Goal: Task Accomplishment & Management: Use online tool/utility

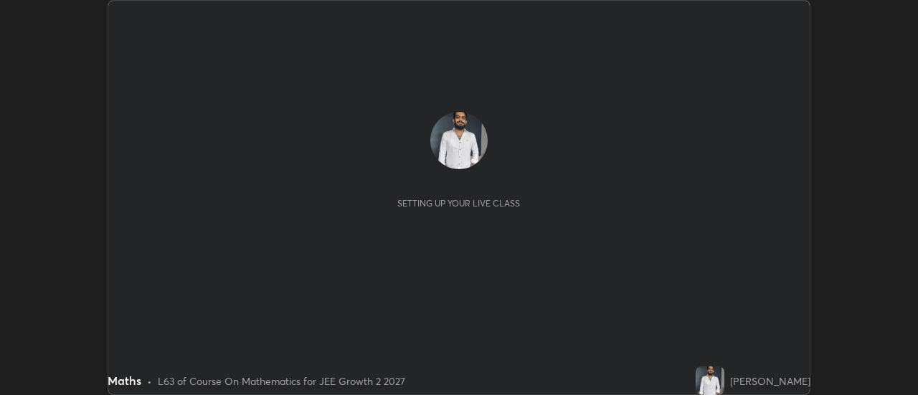
scroll to position [395, 918]
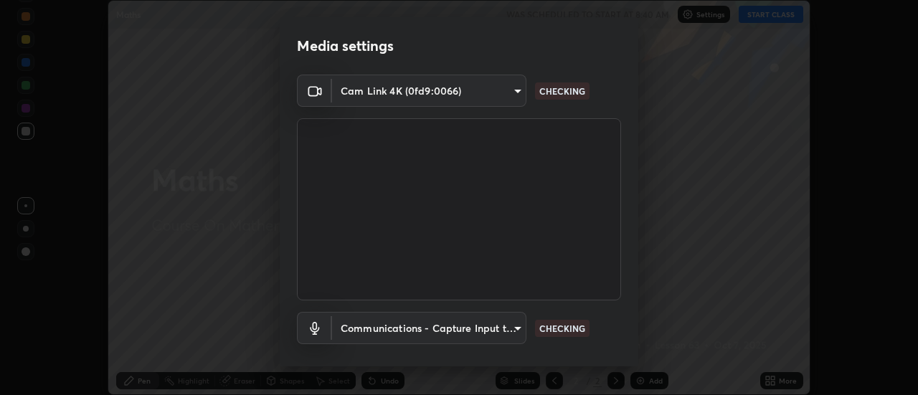
click at [778, 378] on div "Media settings Cam Link 4K (0fd9:0066) 353f4c88ab6aca1aa8a0bb93c8e1b0b26ab78bd3…" at bounding box center [459, 197] width 918 height 395
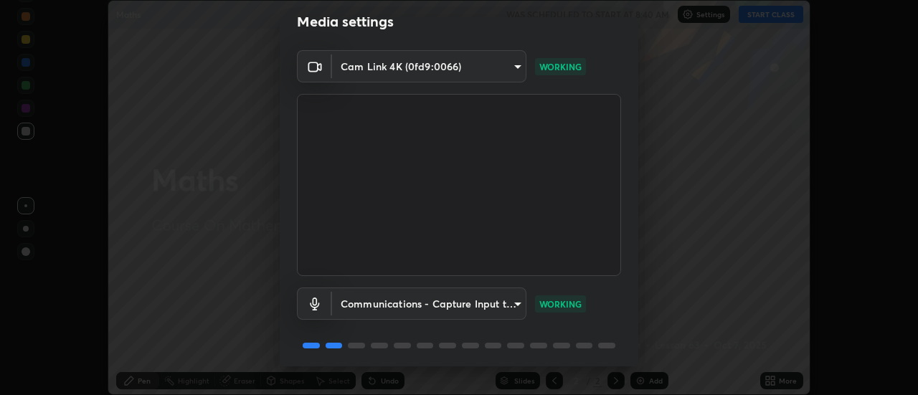
scroll to position [75, 0]
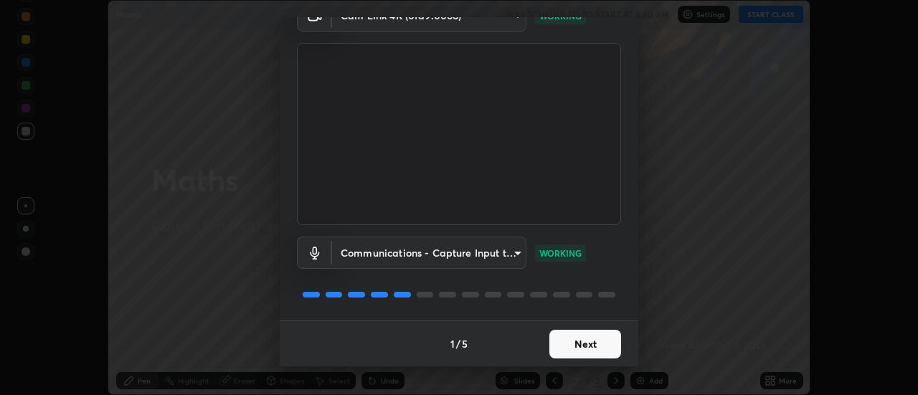
click at [576, 344] on button "Next" at bounding box center [586, 344] width 72 height 29
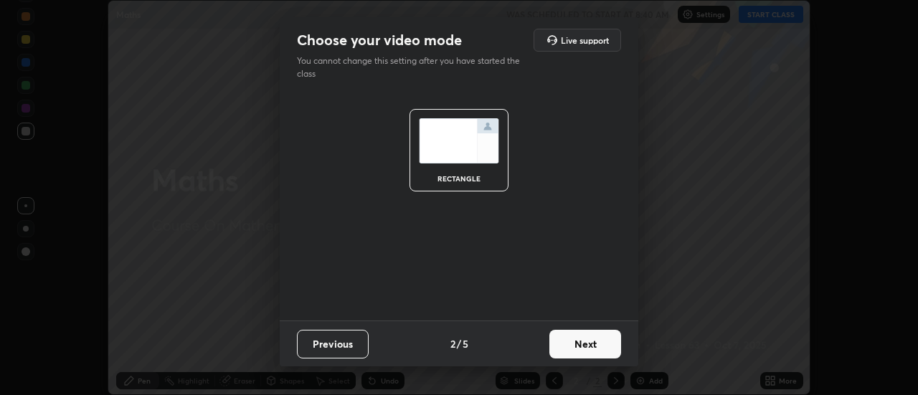
click at [577, 344] on button "Next" at bounding box center [586, 344] width 72 height 29
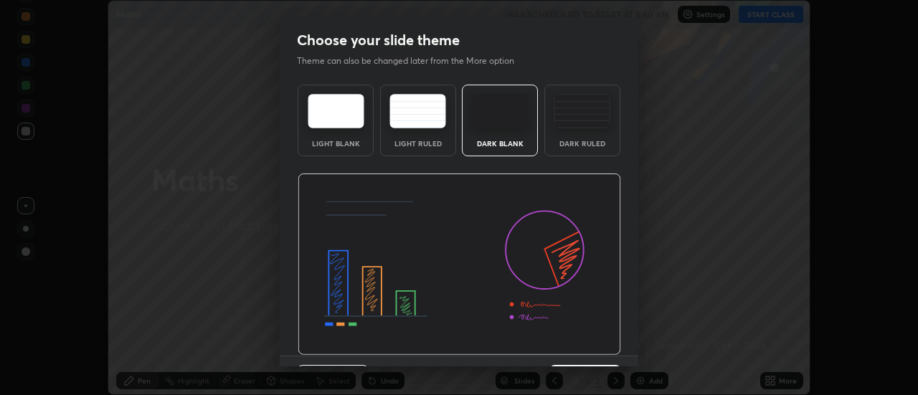
click at [577, 346] on img at bounding box center [460, 265] width 324 height 182
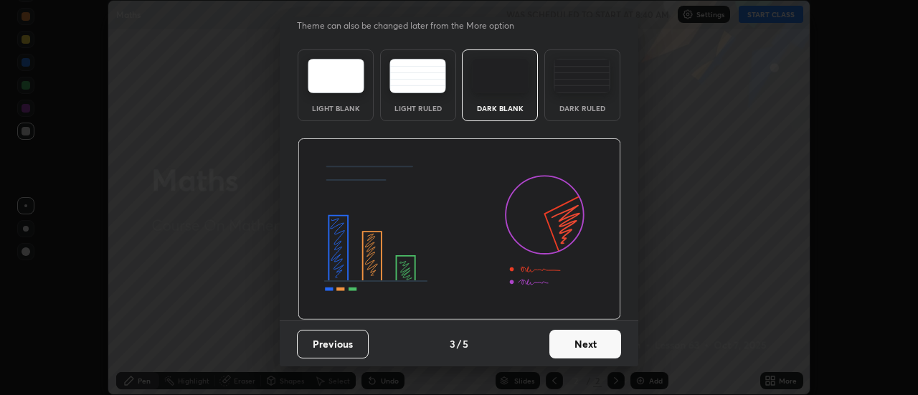
click at [578, 348] on button "Next" at bounding box center [586, 344] width 72 height 29
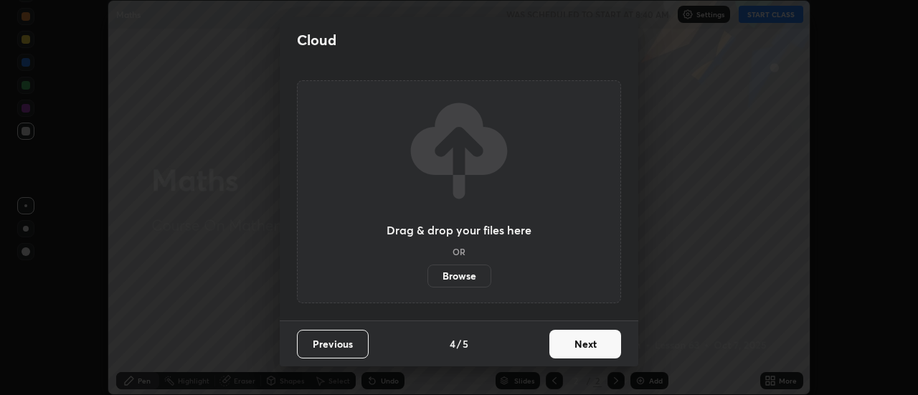
click at [581, 349] on button "Next" at bounding box center [586, 344] width 72 height 29
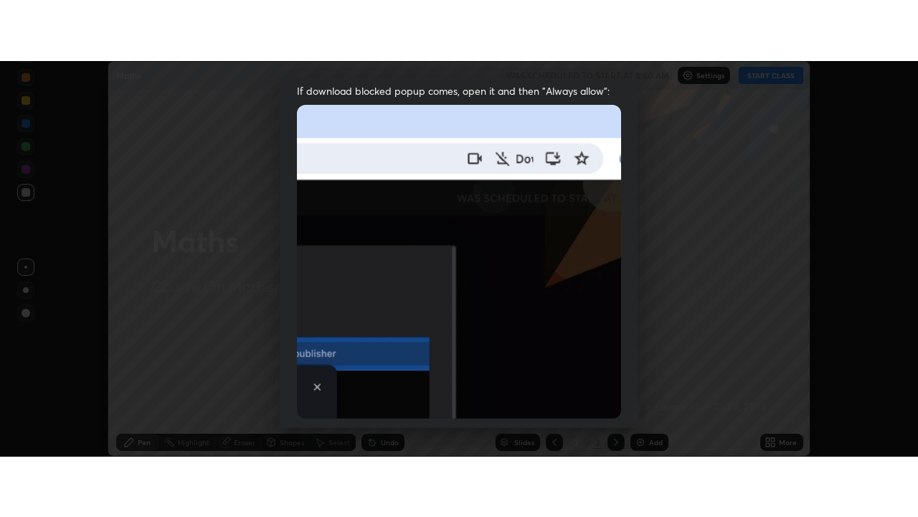
scroll to position [368, 0]
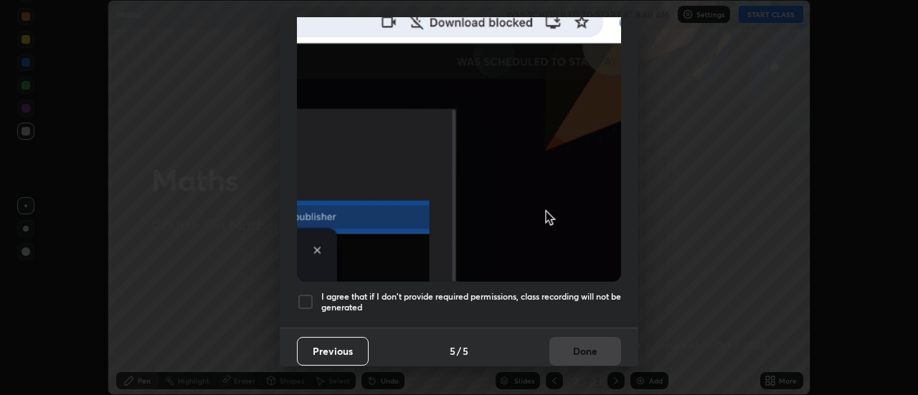
click at [414, 296] on h5 "I agree that if I don't provide required permissions, class recording will not …" at bounding box center [471, 302] width 300 height 22
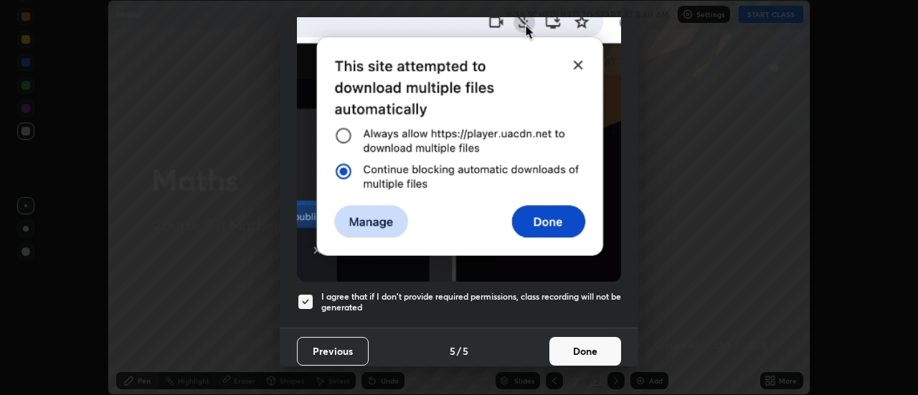
click at [577, 346] on button "Done" at bounding box center [586, 351] width 72 height 29
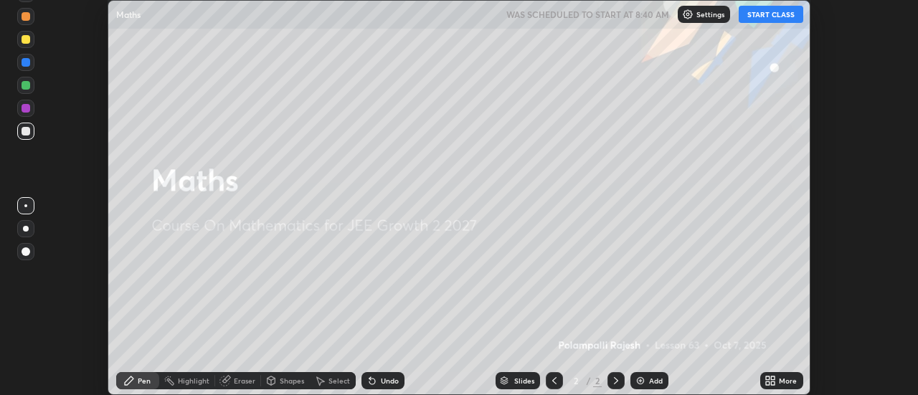
click at [775, 377] on icon at bounding box center [774, 379] width 4 height 4
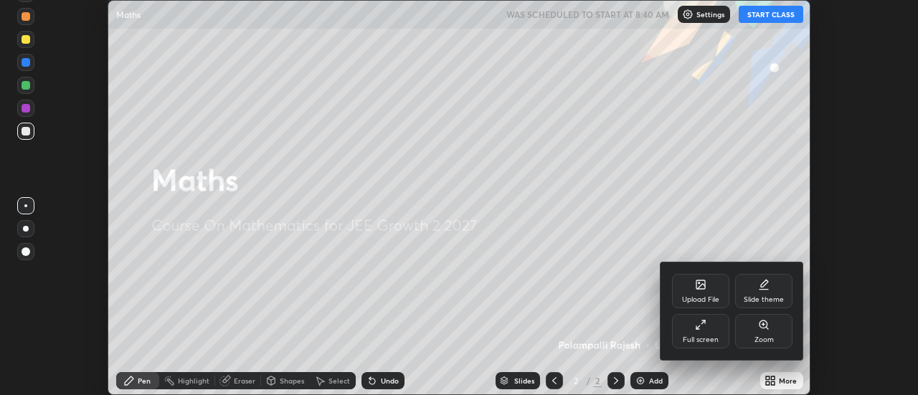
click at [699, 336] on div "Full screen" at bounding box center [701, 339] width 36 height 7
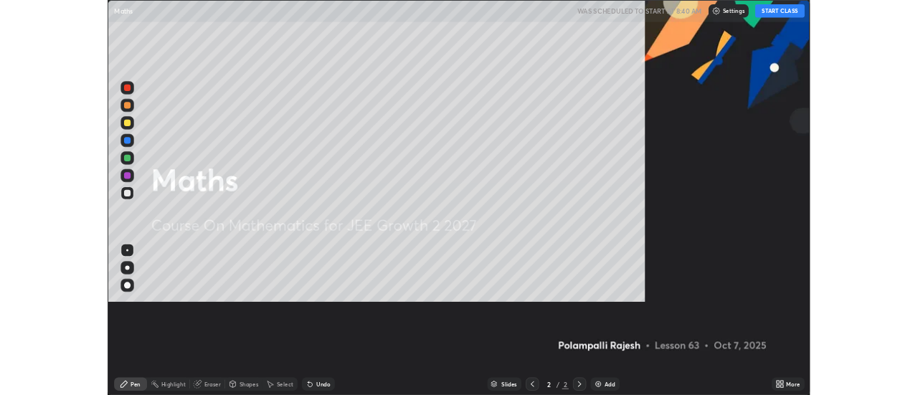
scroll to position [517, 918]
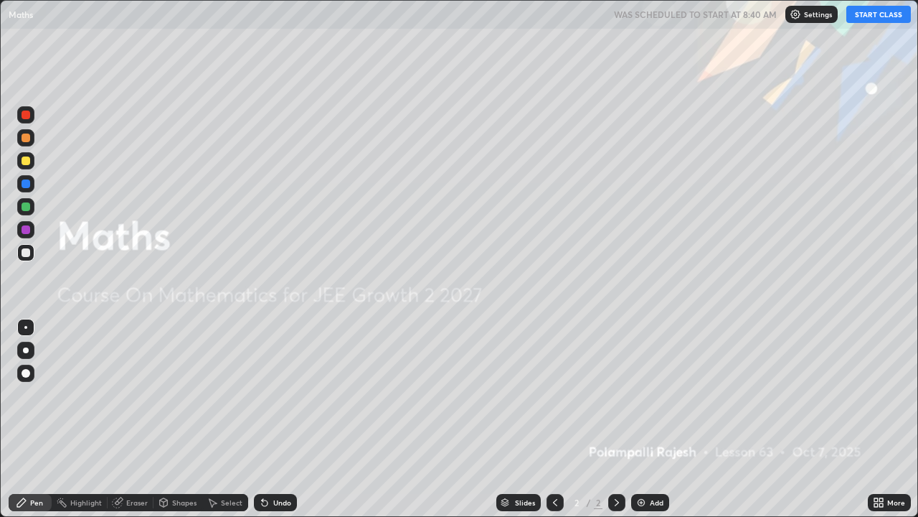
click at [869, 17] on button "START CLASS" at bounding box center [878, 14] width 65 height 17
click at [642, 395] on img at bounding box center [641, 501] width 11 height 11
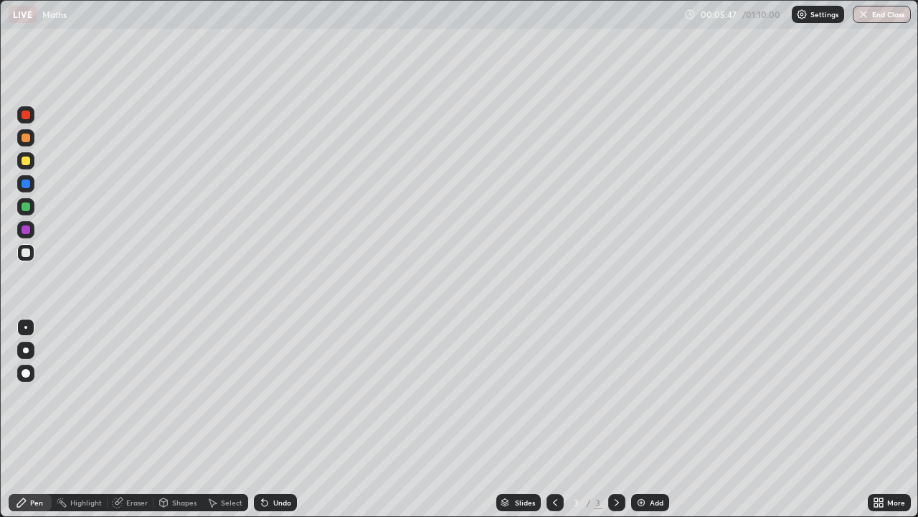
click at [221, 395] on div "Select" at bounding box center [232, 502] width 22 height 7
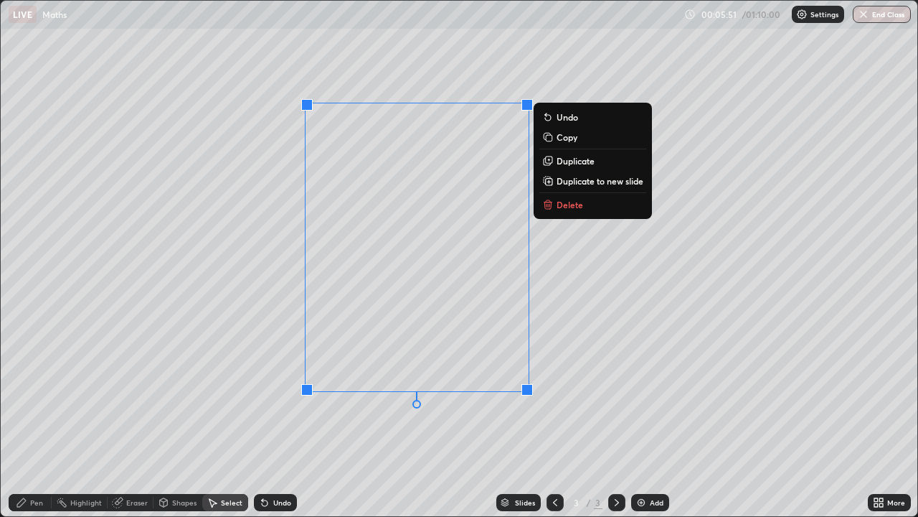
click at [558, 204] on p "Delete" at bounding box center [570, 204] width 27 height 11
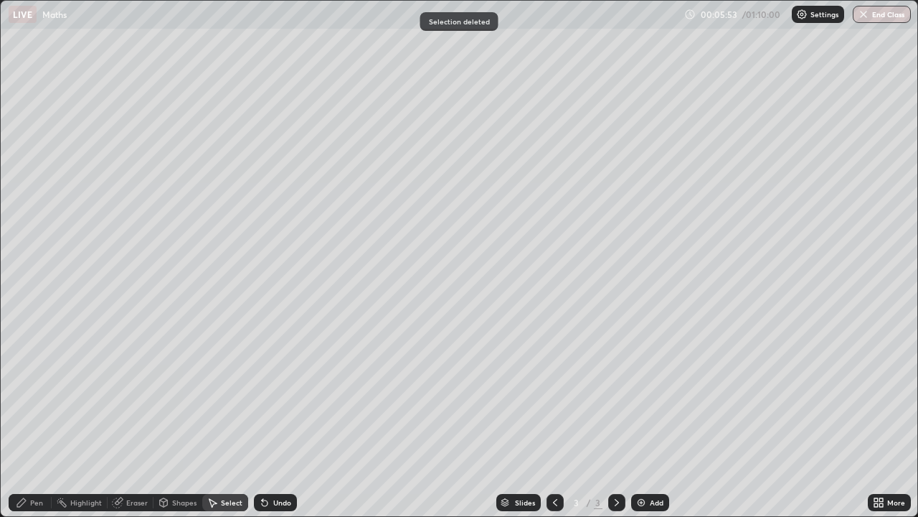
click at [37, 395] on div "Pen" at bounding box center [36, 502] width 13 height 7
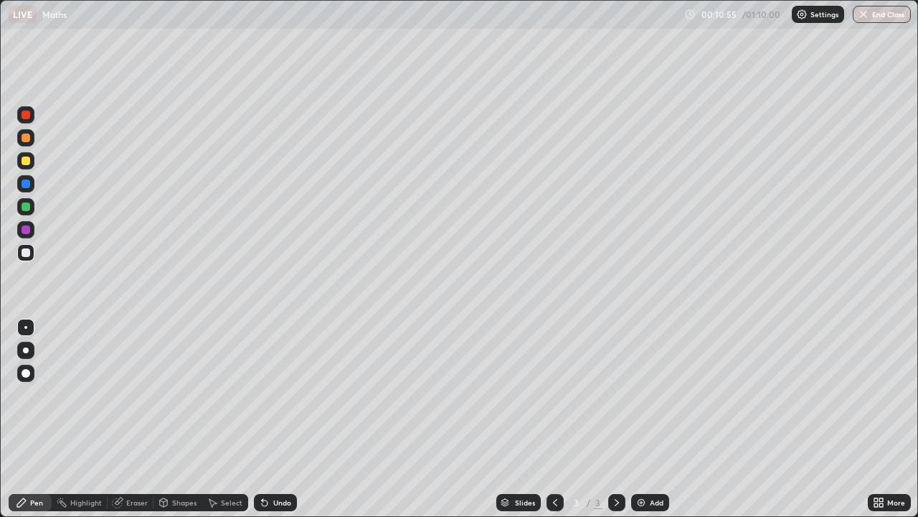
click at [26, 162] on div at bounding box center [26, 160] width 9 height 9
click at [273, 395] on div "Undo" at bounding box center [282, 502] width 18 height 7
click at [275, 395] on div "Undo" at bounding box center [282, 502] width 18 height 7
click at [278, 395] on div "Undo" at bounding box center [282, 502] width 18 height 7
click at [227, 395] on div "Select" at bounding box center [232, 502] width 22 height 7
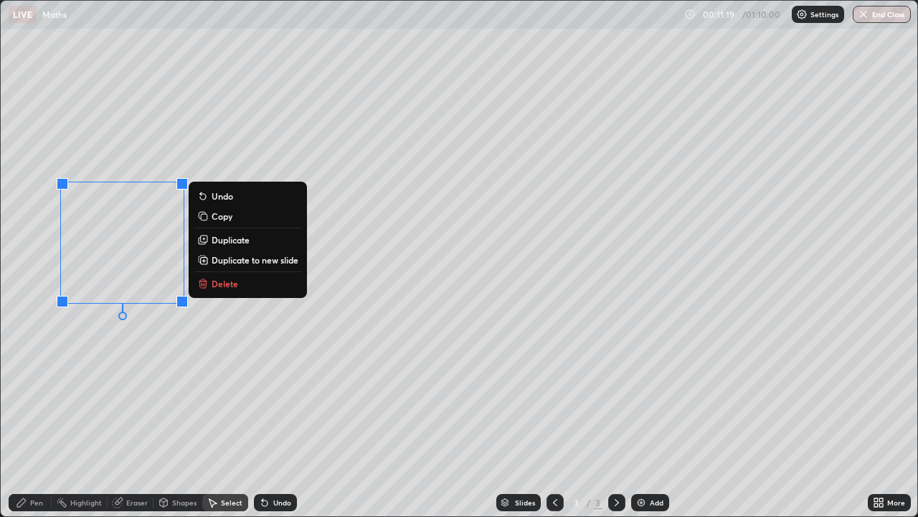
click at [219, 282] on p "Delete" at bounding box center [225, 283] width 27 height 11
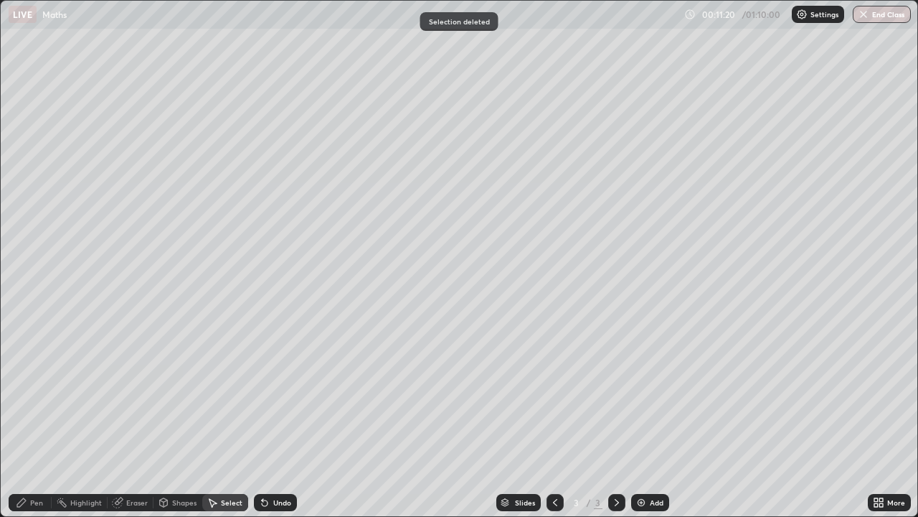
click at [34, 395] on div "Pen" at bounding box center [36, 502] width 13 height 7
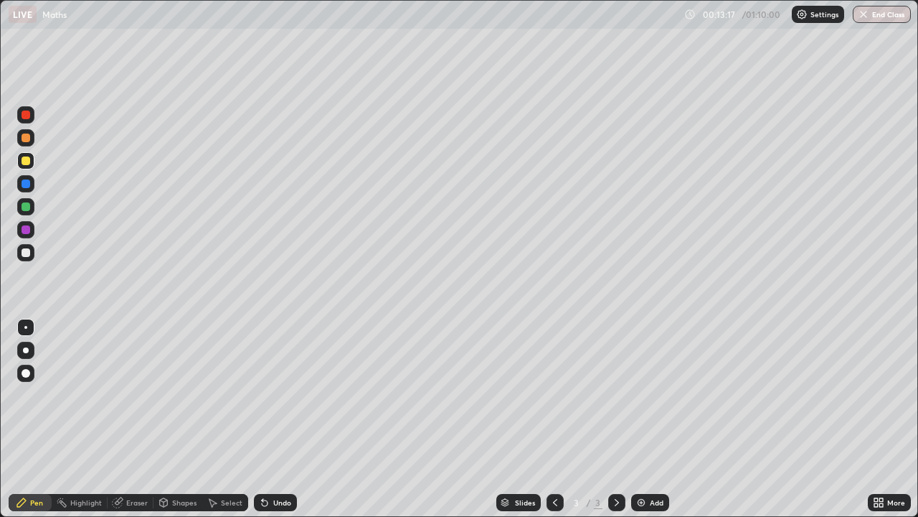
click at [29, 208] on div at bounding box center [26, 206] width 9 height 9
click at [263, 395] on icon at bounding box center [265, 503] width 6 height 6
click at [27, 156] on div at bounding box center [26, 160] width 9 height 9
click at [22, 120] on div at bounding box center [25, 114] width 17 height 17
click at [222, 395] on div "Select" at bounding box center [225, 502] width 46 height 17
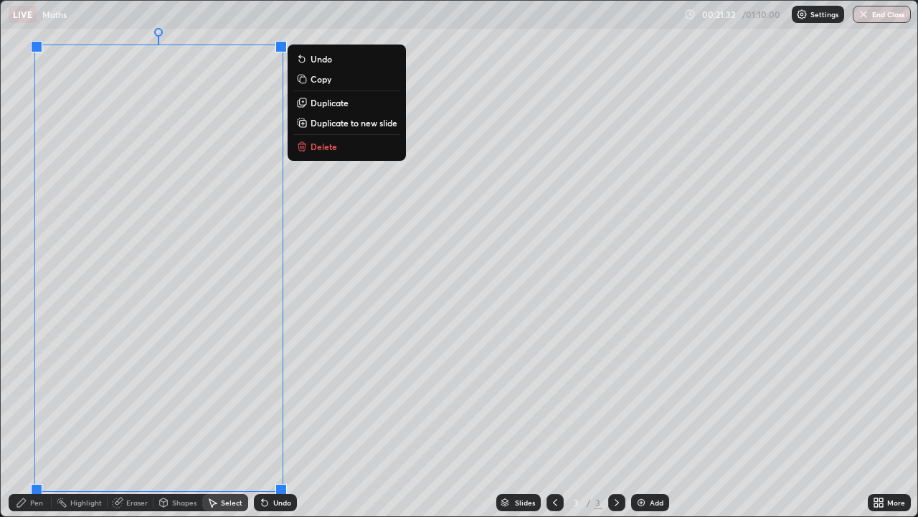
click at [322, 122] on p "Duplicate to new slide" at bounding box center [354, 122] width 87 height 11
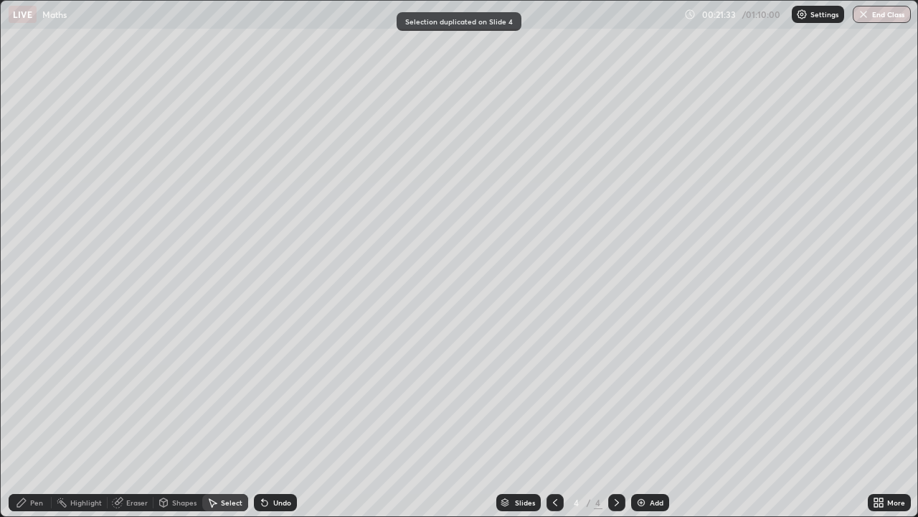
click at [39, 395] on div "Pen" at bounding box center [36, 502] width 13 height 7
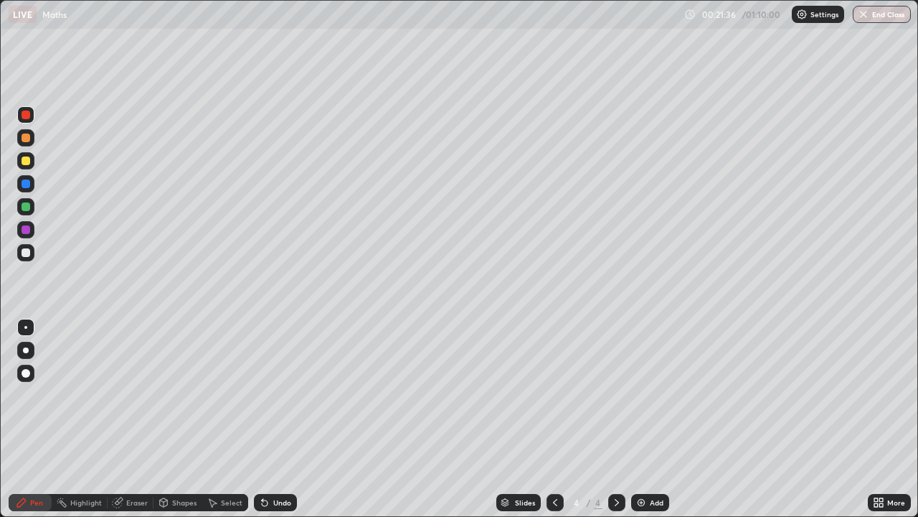
click at [27, 253] on div at bounding box center [26, 252] width 9 height 9
click at [229, 395] on div "Select" at bounding box center [232, 502] width 22 height 7
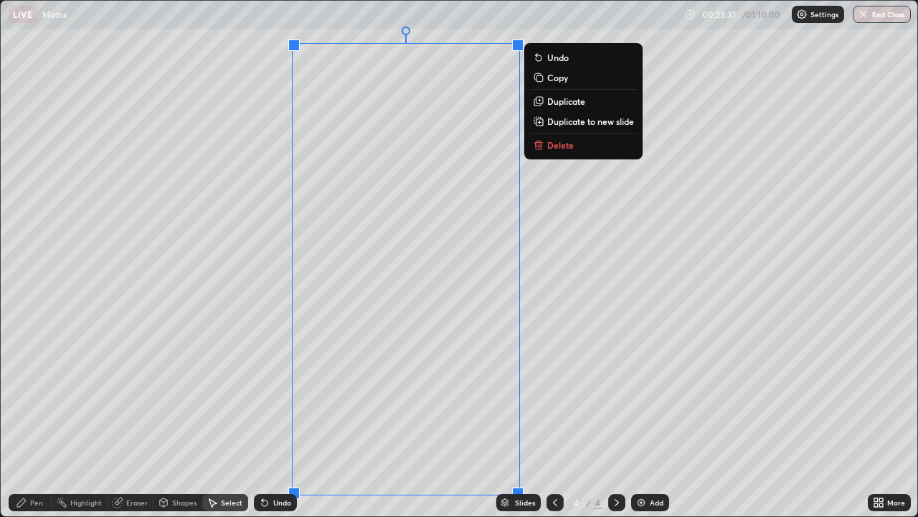
click at [542, 366] on div "0 ° Undo Copy Duplicate Duplicate to new slide Delete" at bounding box center [459, 258] width 917 height 515
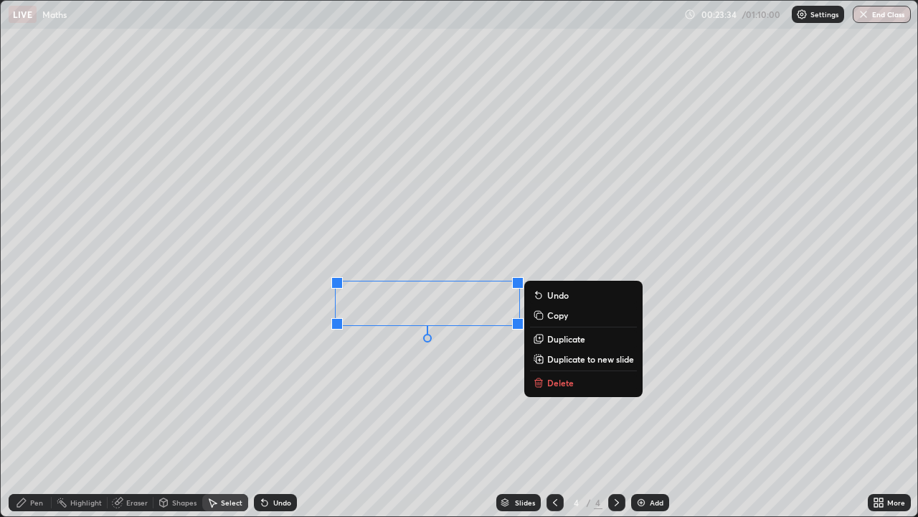
click at [552, 379] on p "Delete" at bounding box center [560, 382] width 27 height 11
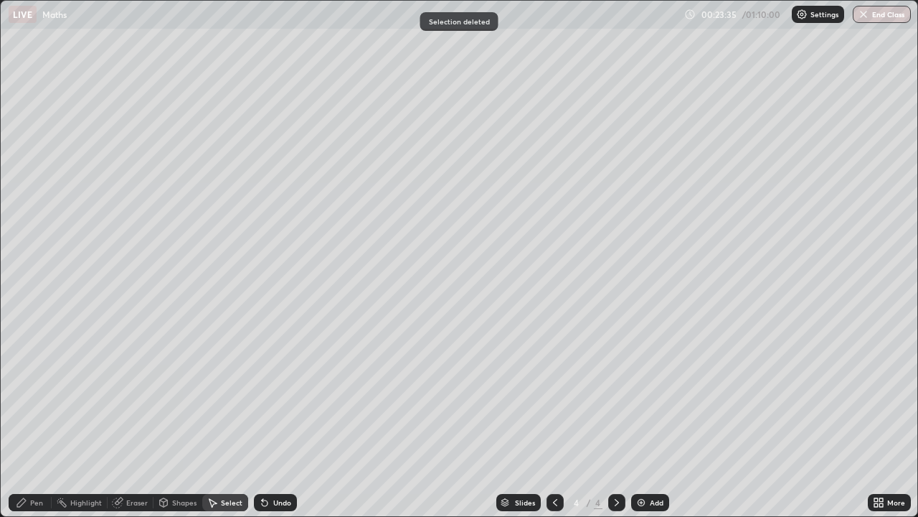
click at [38, 395] on div "Pen" at bounding box center [30, 502] width 43 height 17
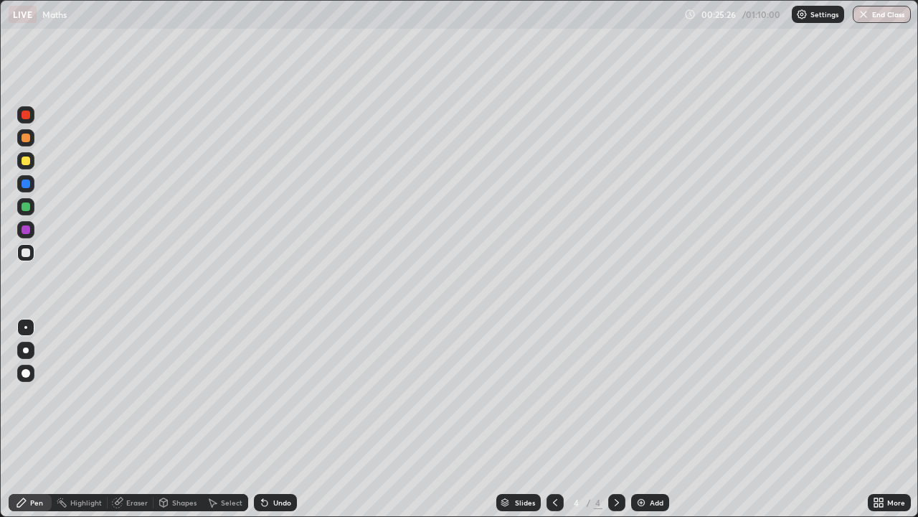
click at [22, 137] on div at bounding box center [26, 137] width 9 height 9
click at [235, 395] on div "Select" at bounding box center [225, 502] width 46 height 29
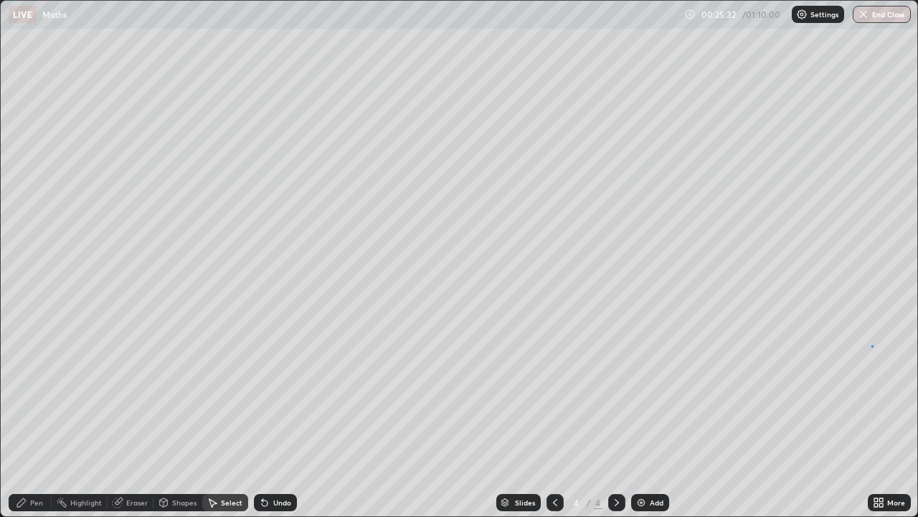
click at [872, 345] on div "0 ° Undo Copy Duplicate Duplicate to new slide Delete" at bounding box center [459, 258] width 917 height 515
click at [873, 349] on div "0 ° Undo Copy Duplicate Duplicate to new slide Delete" at bounding box center [459, 258] width 917 height 515
click at [885, 341] on div "0 ° Undo Copy Duplicate Duplicate to new slide Delete" at bounding box center [459, 258] width 917 height 515
click at [31, 395] on div "Pen" at bounding box center [36, 502] width 13 height 7
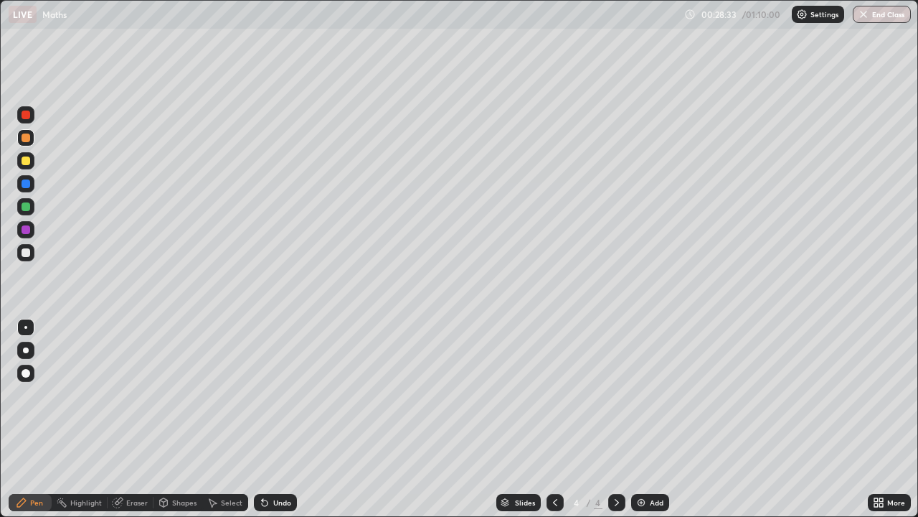
click at [219, 395] on div "Select" at bounding box center [225, 502] width 46 height 17
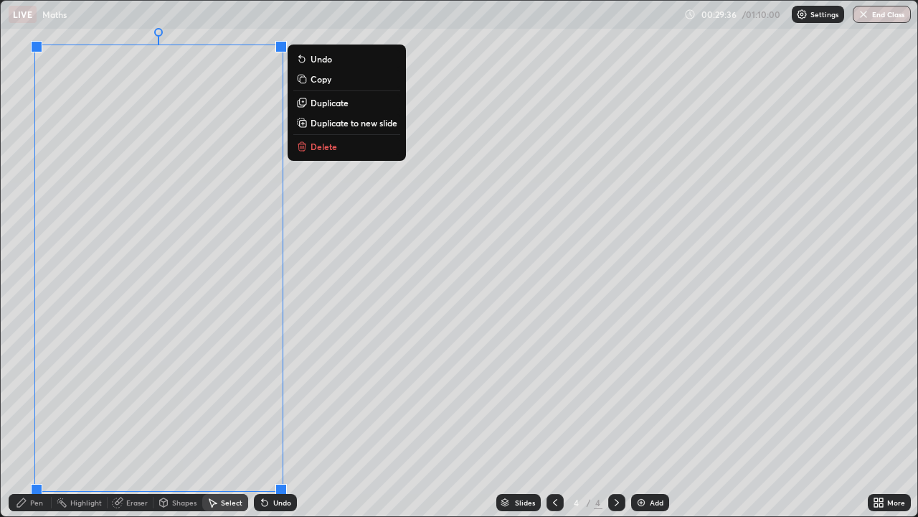
click at [303, 147] on icon at bounding box center [303, 147] width 0 height 3
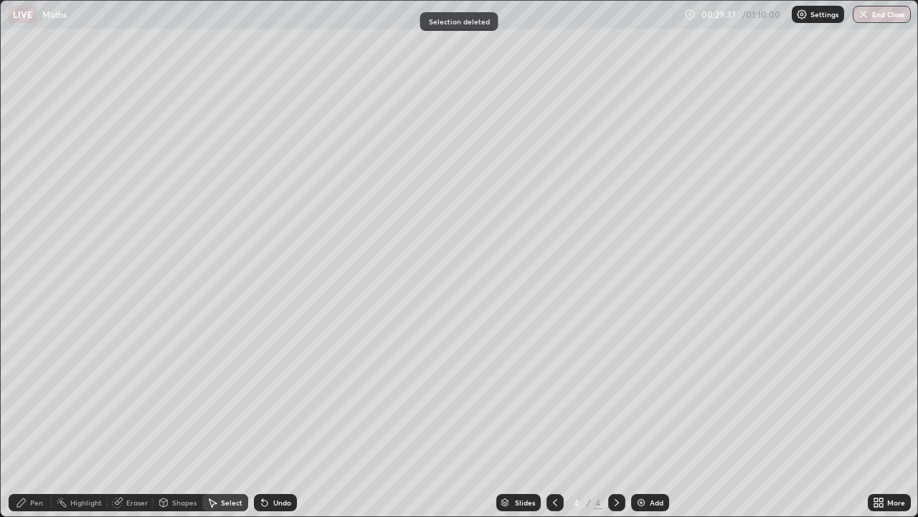
click at [38, 395] on div "Pen" at bounding box center [36, 502] width 13 height 7
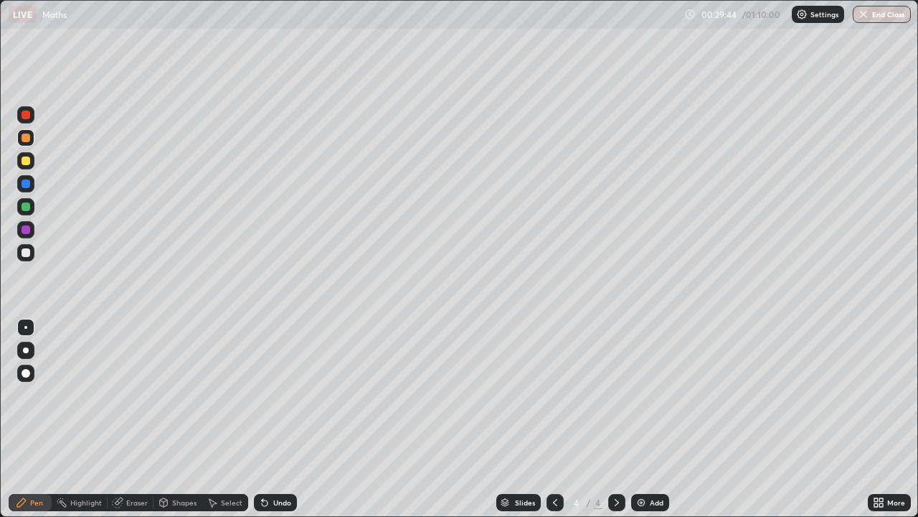
click at [26, 253] on div at bounding box center [26, 252] width 9 height 9
click at [268, 395] on icon at bounding box center [264, 501] width 11 height 11
click at [273, 395] on div "Undo" at bounding box center [275, 502] width 43 height 17
click at [223, 395] on div "Select" at bounding box center [232, 502] width 22 height 7
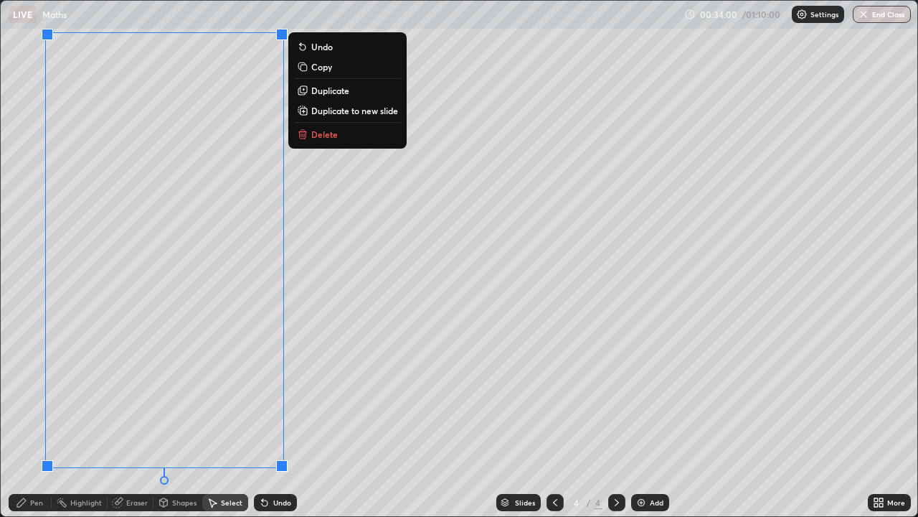
click at [321, 112] on p "Duplicate to new slide" at bounding box center [354, 110] width 87 height 11
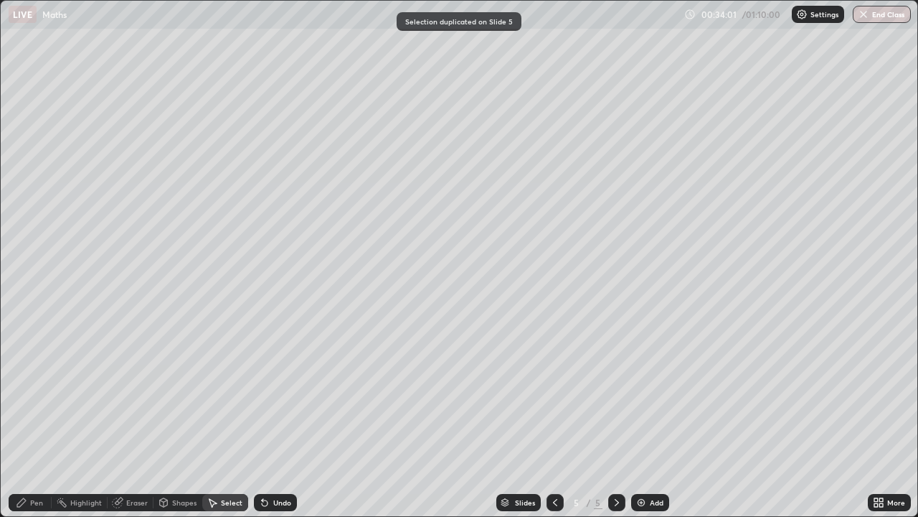
click at [37, 395] on div "Pen" at bounding box center [36, 502] width 13 height 7
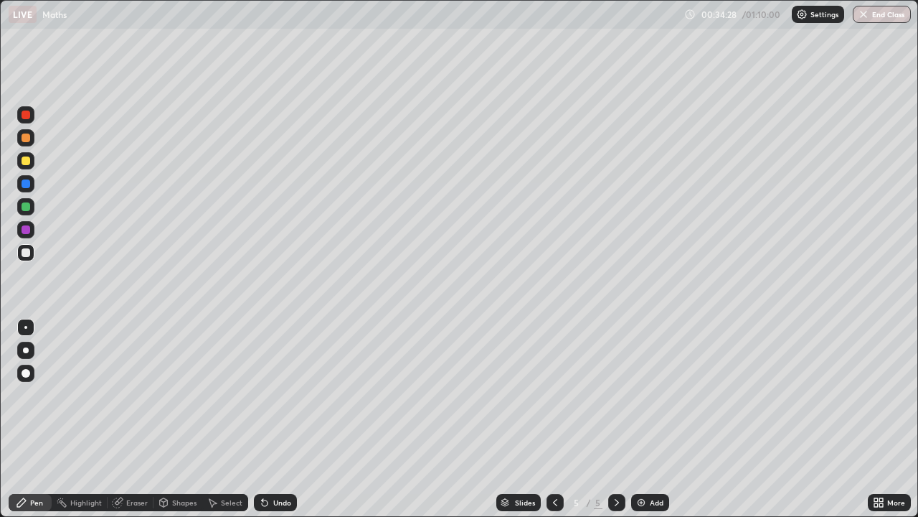
click at [25, 139] on div at bounding box center [26, 137] width 9 height 9
click at [225, 395] on div "Select" at bounding box center [232, 502] width 22 height 7
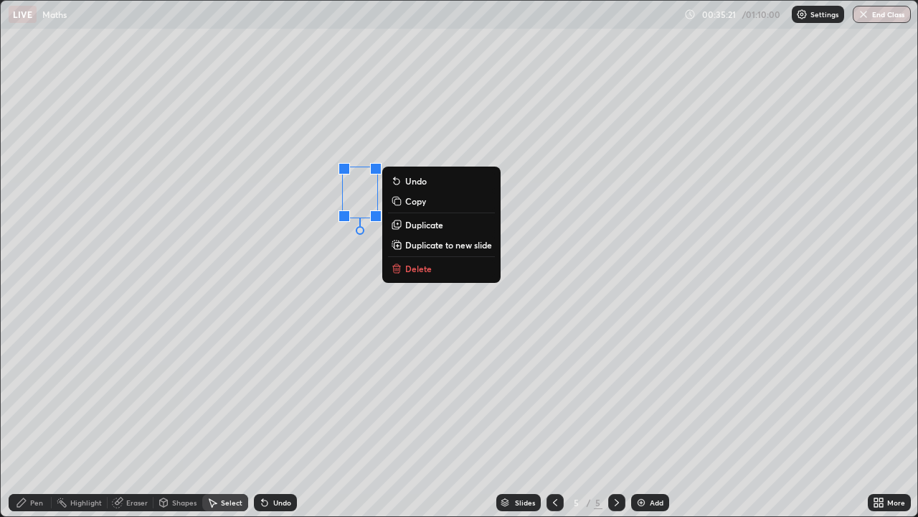
click at [39, 395] on div "Pen" at bounding box center [36, 502] width 13 height 7
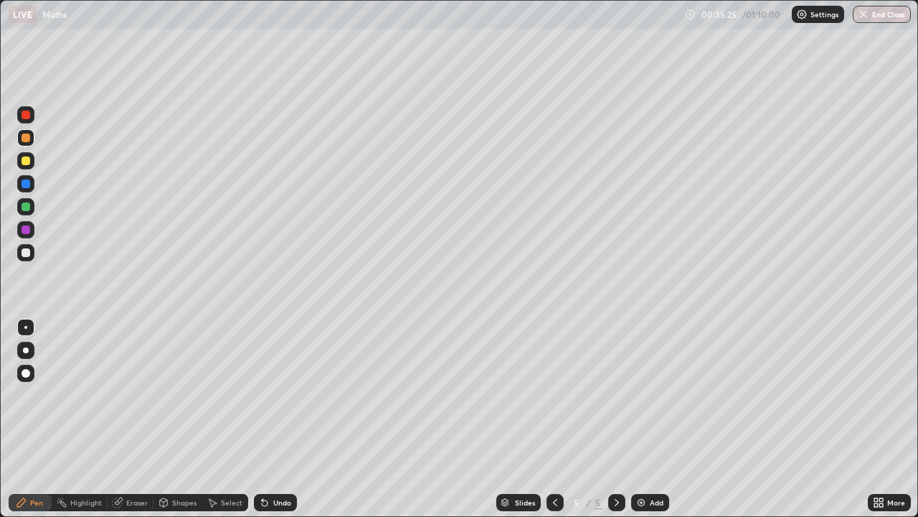
click at [224, 395] on div "Select" at bounding box center [232, 502] width 22 height 7
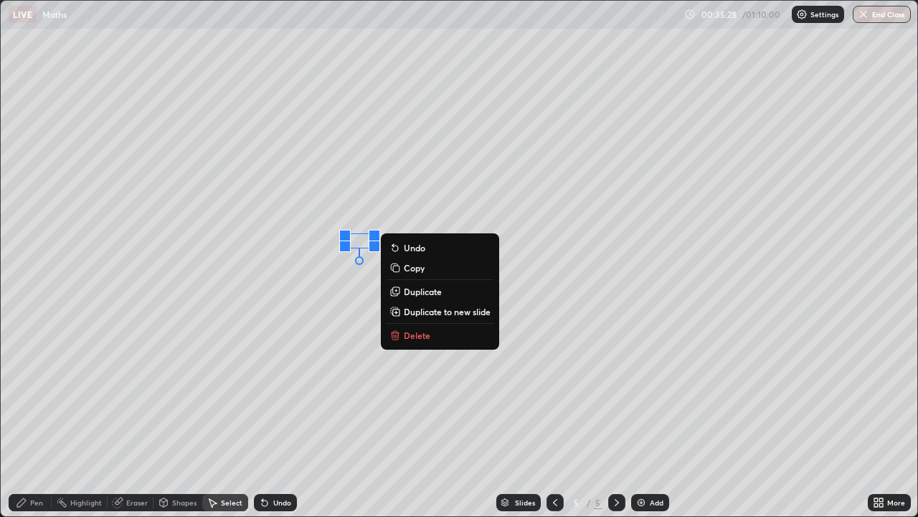
click at [39, 395] on div "Pen" at bounding box center [30, 502] width 43 height 17
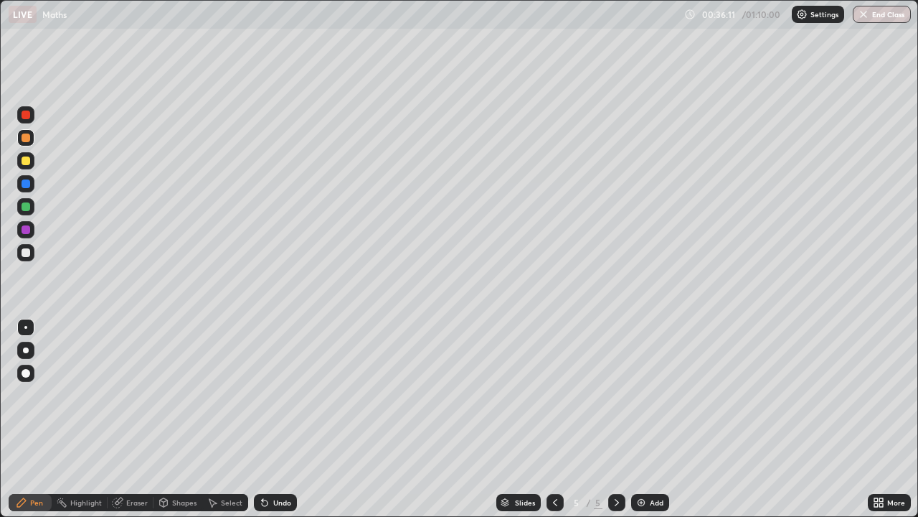
click at [225, 395] on div "Select" at bounding box center [232, 502] width 22 height 7
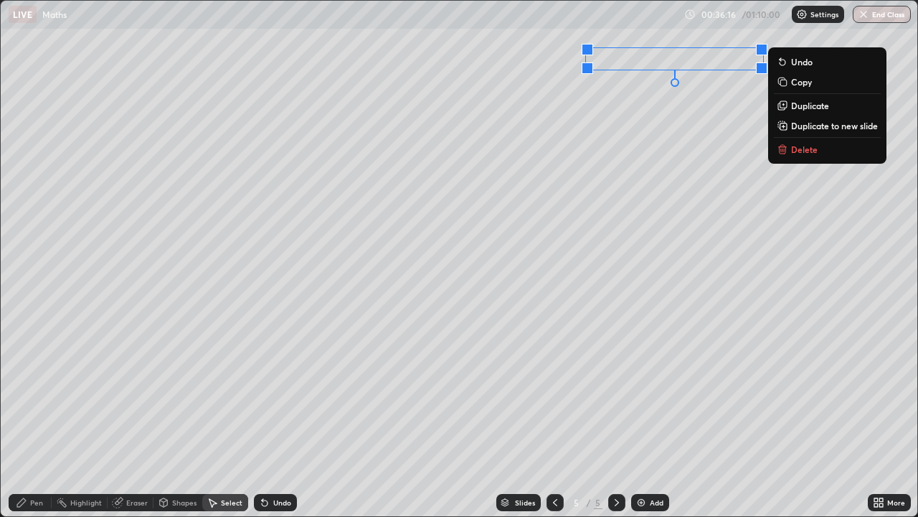
click at [656, 37] on div "0 ° Undo Copy Duplicate Duplicate to new slide Delete" at bounding box center [459, 258] width 917 height 515
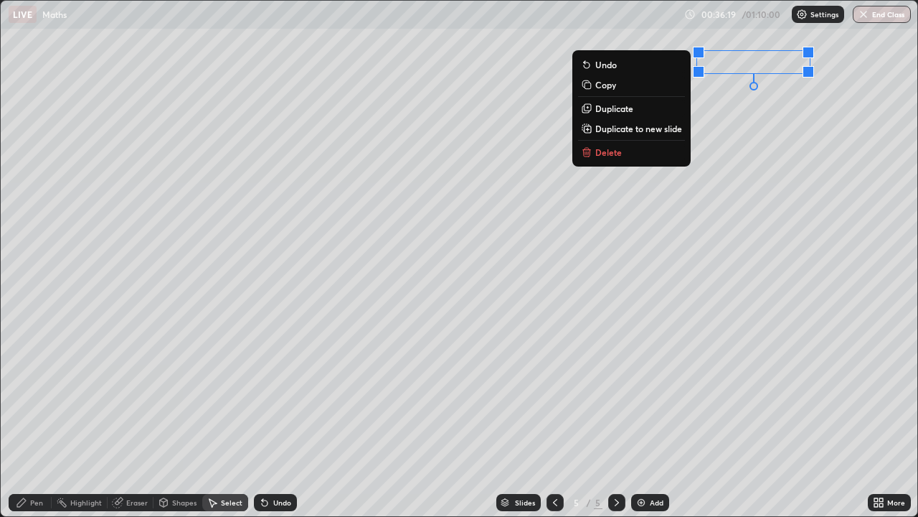
click at [777, 110] on div "0 ° Undo Copy Duplicate Duplicate to new slide Delete" at bounding box center [459, 258] width 917 height 515
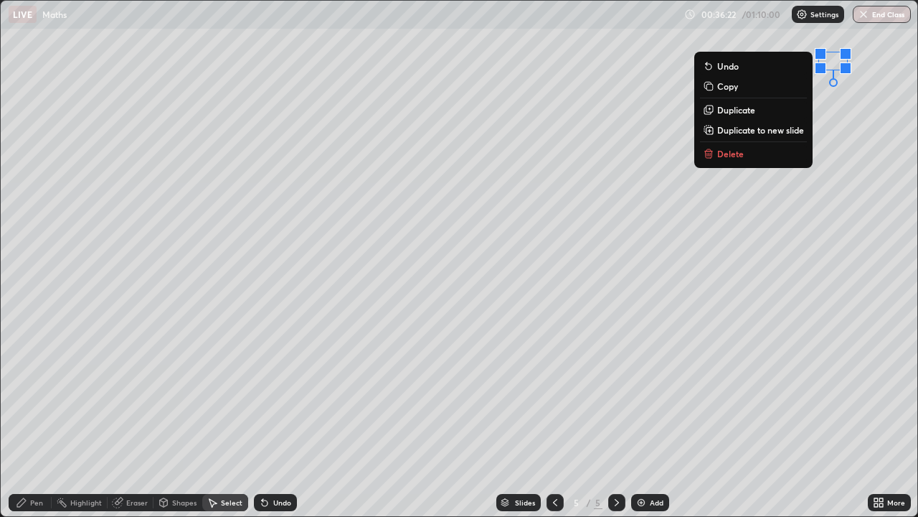
click at [34, 395] on div "Pen" at bounding box center [36, 502] width 13 height 7
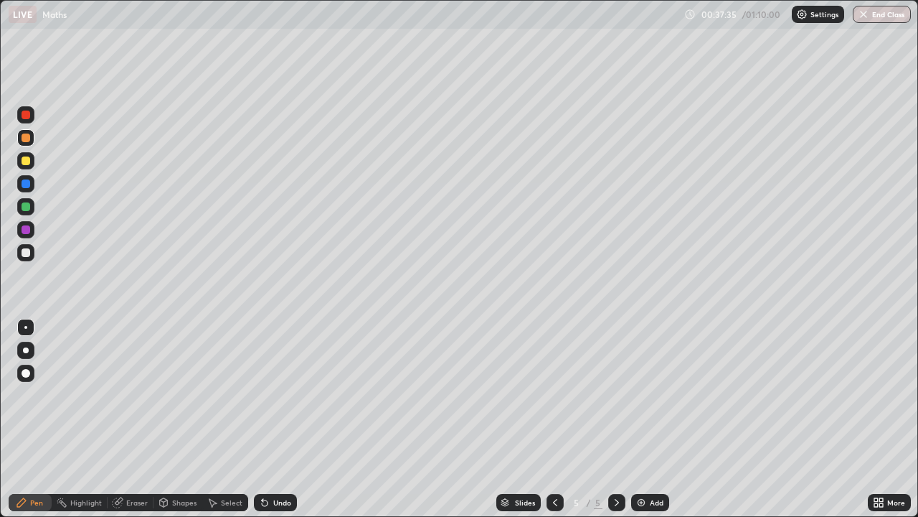
click at [283, 395] on div "Undo" at bounding box center [282, 502] width 18 height 7
click at [282, 395] on div "Undo" at bounding box center [282, 502] width 18 height 7
click at [277, 395] on div "Undo" at bounding box center [282, 502] width 18 height 7
click at [29, 254] on div at bounding box center [26, 252] width 9 height 9
click at [270, 395] on div "Undo" at bounding box center [275, 502] width 43 height 17
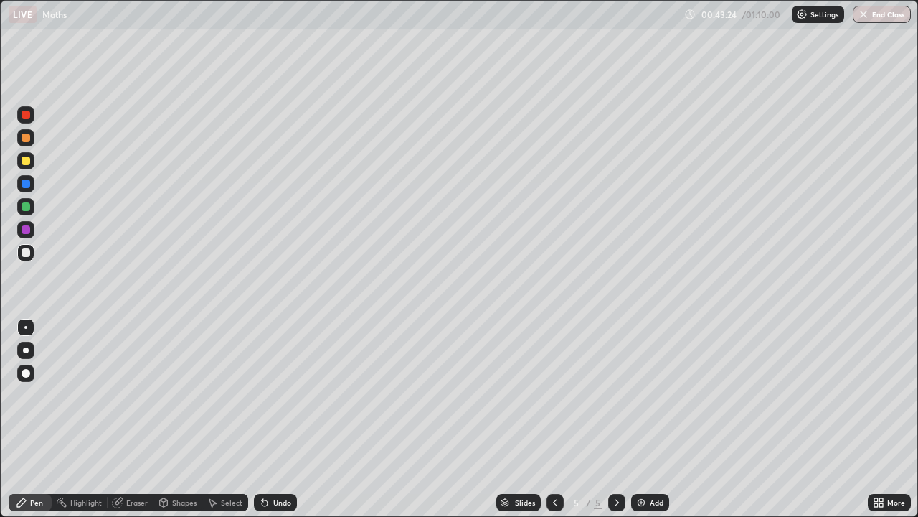
click at [276, 395] on div "Undo" at bounding box center [275, 502] width 43 height 17
click at [646, 395] on div "Add" at bounding box center [650, 502] width 38 height 17
click at [32, 208] on div at bounding box center [25, 206] width 17 height 17
click at [19, 256] on div at bounding box center [25, 252] width 17 height 17
click at [32, 207] on div at bounding box center [25, 206] width 17 height 17
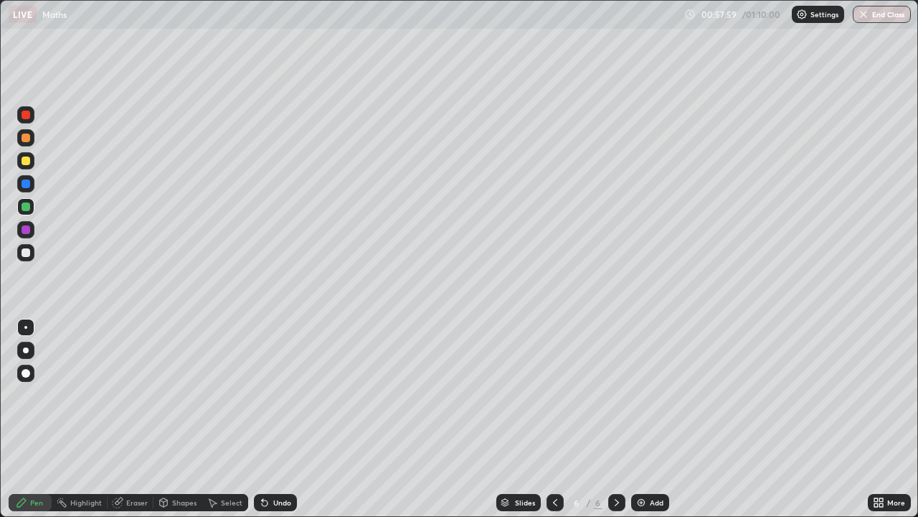
click at [27, 164] on div at bounding box center [26, 160] width 9 height 9
click at [25, 253] on div at bounding box center [26, 252] width 9 height 9
click at [263, 395] on icon at bounding box center [265, 503] width 6 height 6
click at [265, 395] on icon at bounding box center [265, 503] width 6 height 6
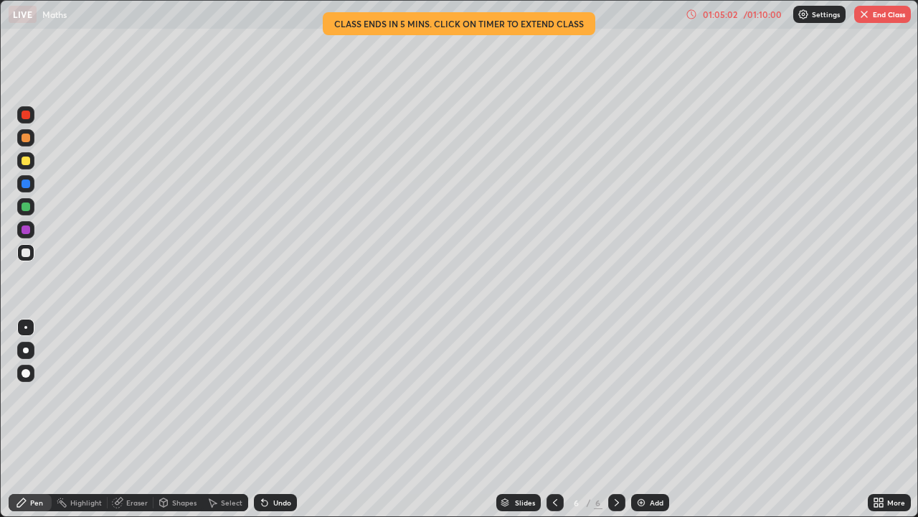
click at [643, 395] on img at bounding box center [641, 501] width 11 height 11
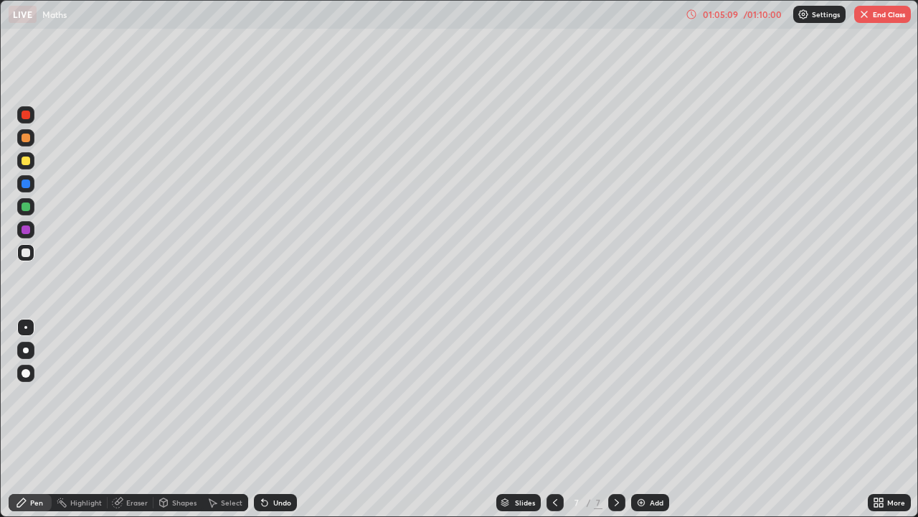
click at [285, 395] on div "Undo" at bounding box center [282, 502] width 18 height 7
click at [278, 395] on div "Undo" at bounding box center [282, 502] width 18 height 7
click at [22, 205] on div at bounding box center [26, 206] width 9 height 9
click at [26, 167] on div at bounding box center [25, 160] width 17 height 17
click at [29, 258] on div at bounding box center [25, 252] width 17 height 17
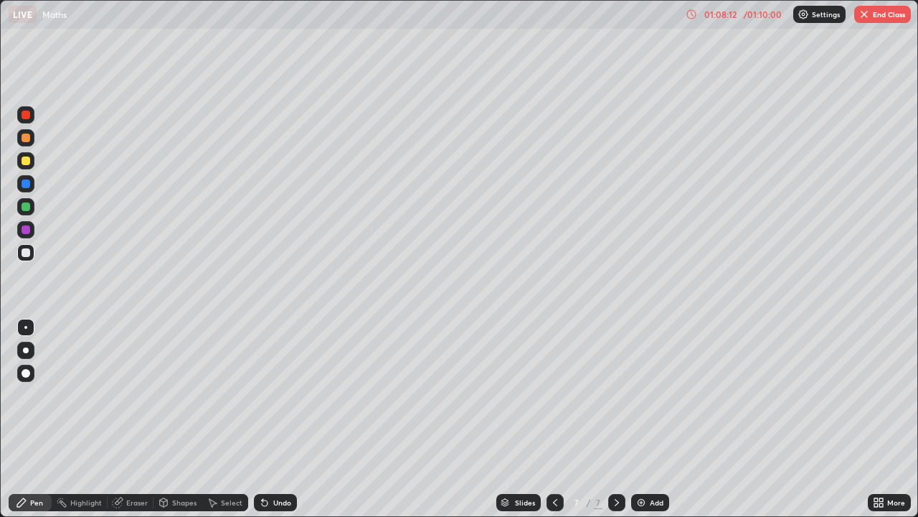
click at [27, 204] on div at bounding box center [26, 206] width 9 height 9
click at [28, 164] on div at bounding box center [26, 160] width 9 height 9
click at [273, 395] on div "Undo" at bounding box center [275, 502] width 43 height 17
click at [273, 395] on div "Undo" at bounding box center [282, 502] width 18 height 7
click at [270, 395] on div "Undo" at bounding box center [275, 502] width 43 height 17
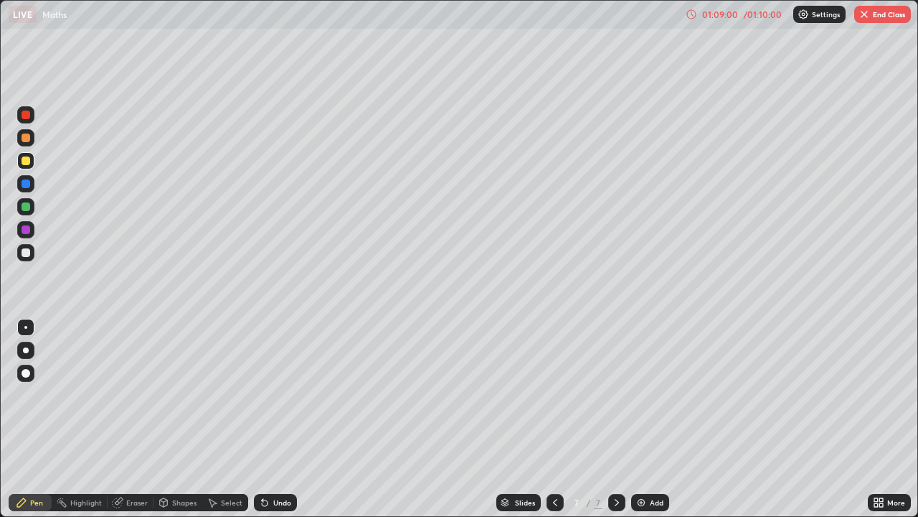
click at [27, 253] on div at bounding box center [26, 252] width 9 height 9
click at [270, 395] on div "Undo" at bounding box center [275, 502] width 43 height 17
click at [273, 395] on div "Undo" at bounding box center [282, 502] width 18 height 7
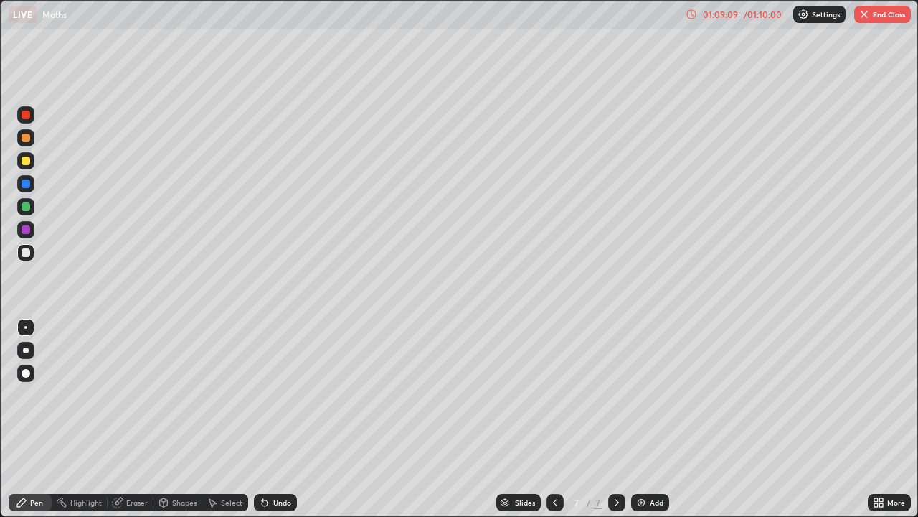
click at [29, 184] on div at bounding box center [26, 183] width 9 height 9
click at [27, 253] on div at bounding box center [26, 252] width 9 height 9
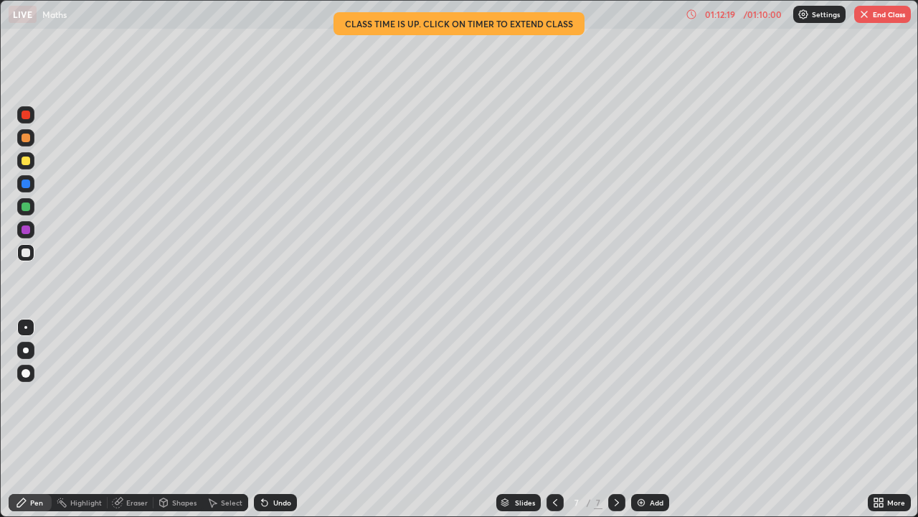
click at [870, 18] on button "End Class" at bounding box center [882, 14] width 57 height 17
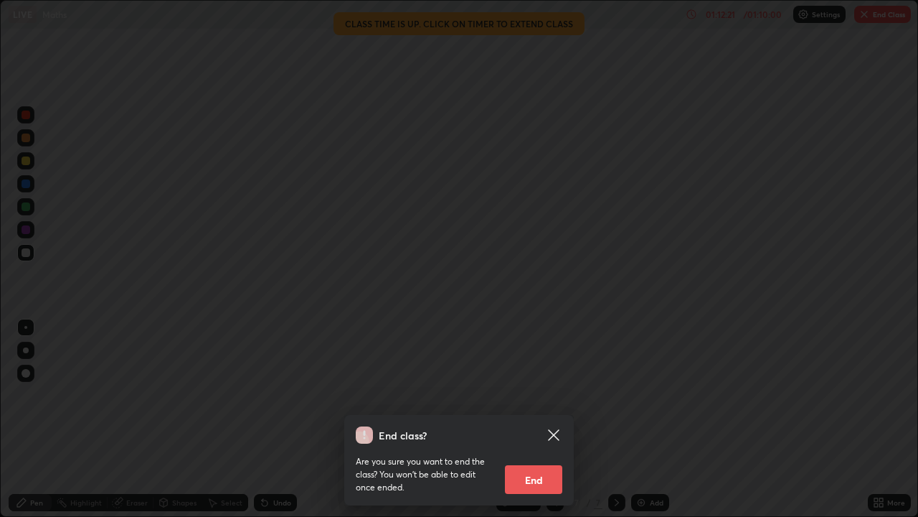
click at [529, 395] on button "End" at bounding box center [533, 479] width 57 height 29
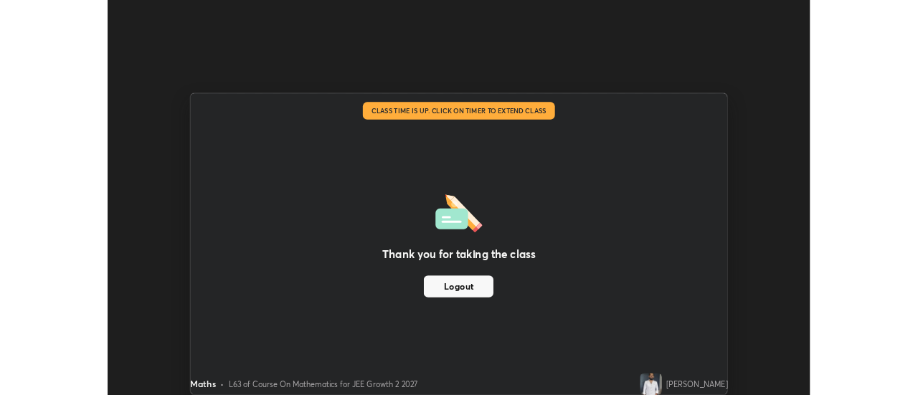
scroll to position [71341, 70818]
